Goal: Find specific page/section: Find specific page/section

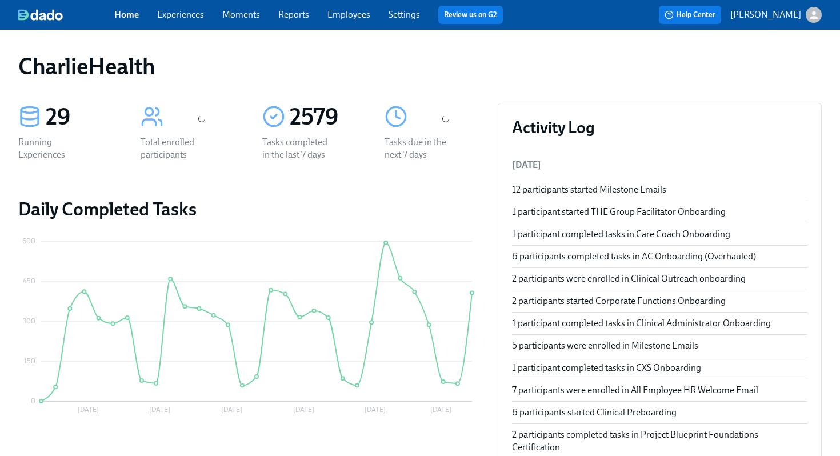
click at [344, 77] on div "CharlieHealth" at bounding box center [420, 66] width 804 height 27
click at [351, 22] on div "Home Experiences Moments Reports Employees Settings Review us on G2" at bounding box center [313, 15] width 398 height 18
click at [350, 27] on div "Home Experiences Moments Reports Employees Settings Review us on G2 Help Center…" at bounding box center [420, 15] width 840 height 30
click at [347, 18] on link "Employees" at bounding box center [348, 14] width 43 height 11
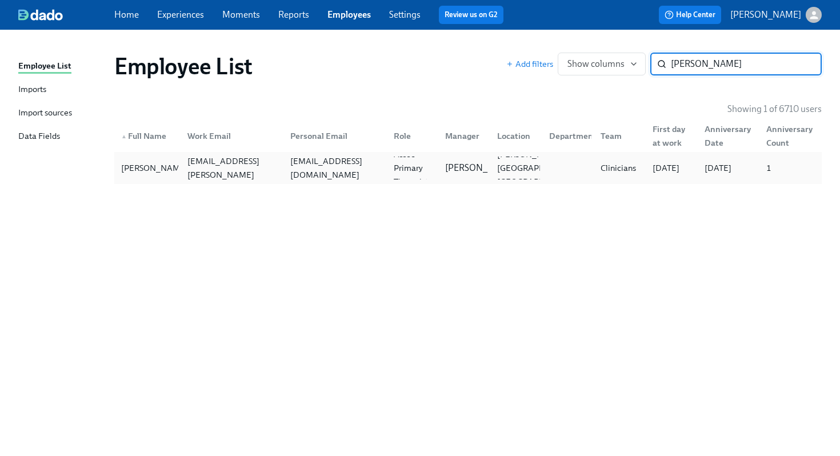
type input "[PERSON_NAME]"
click at [454, 183] on div "[PERSON_NAME] [PERSON_NAME][EMAIL_ADDRESS][PERSON_NAME][DOMAIN_NAME] [PERSON_NA…" at bounding box center [468, 168] width 708 height 32
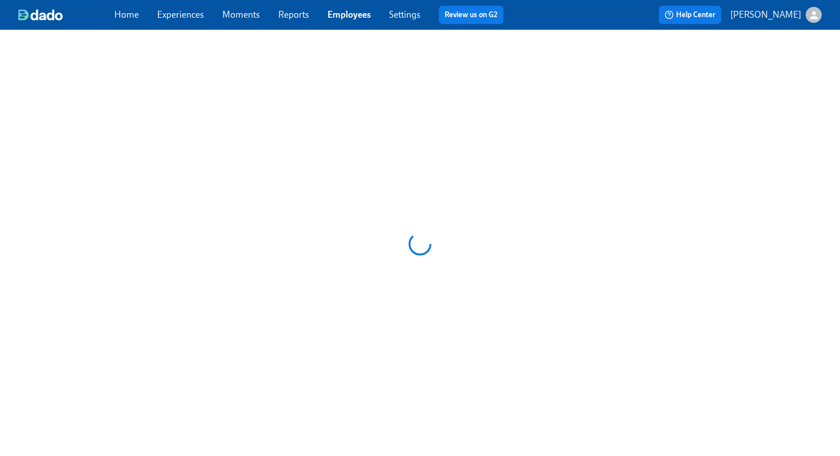
click at [454, 183] on div at bounding box center [420, 244] width 840 height 429
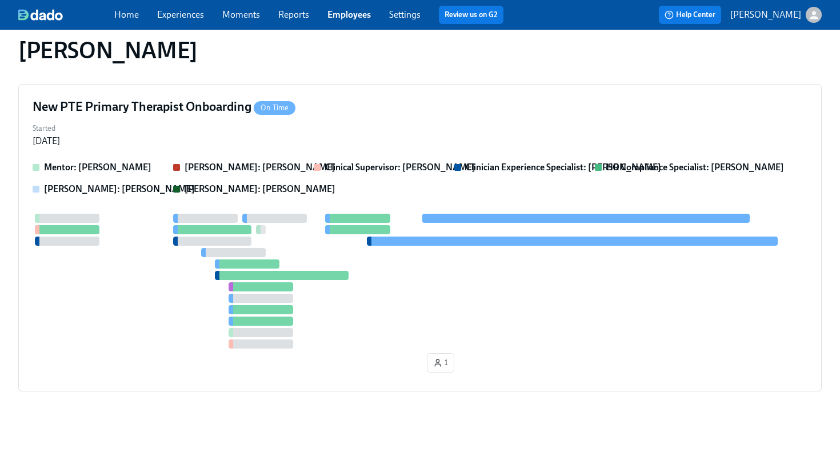
scroll to position [584, 0]
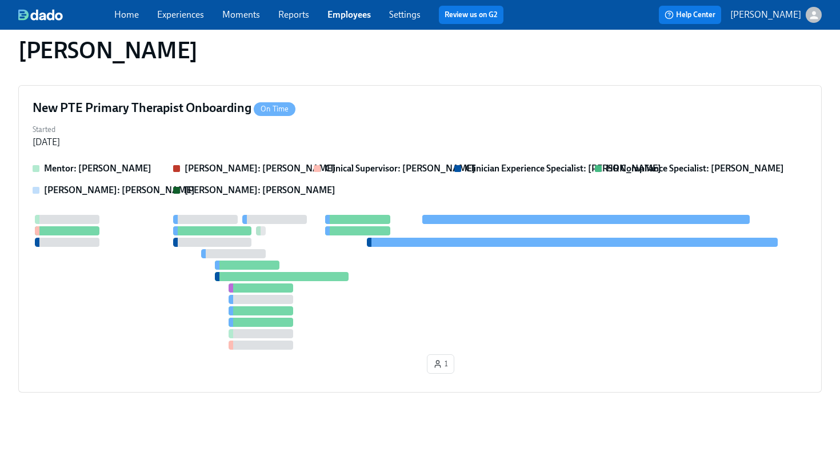
click at [454, 183] on div "Mentor: [PERSON_NAME]: [PERSON_NAME] Clinical Supervisor: [PERSON_NAME] Clinici…" at bounding box center [420, 179] width 775 height 34
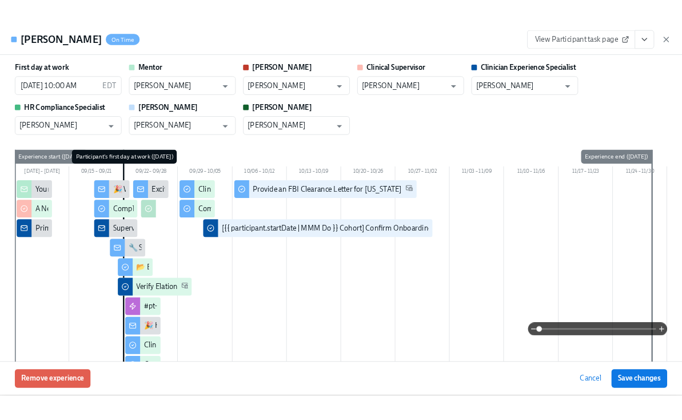
scroll to position [580, 0]
